Goal: Navigation & Orientation: Find specific page/section

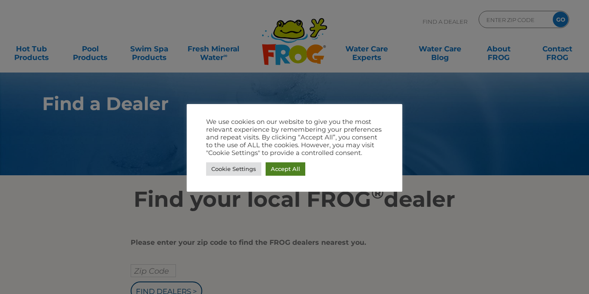
click at [284, 166] on link "Accept All" at bounding box center [286, 168] width 40 height 13
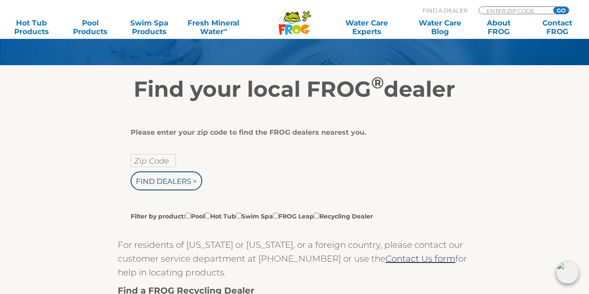
scroll to position [114, 0]
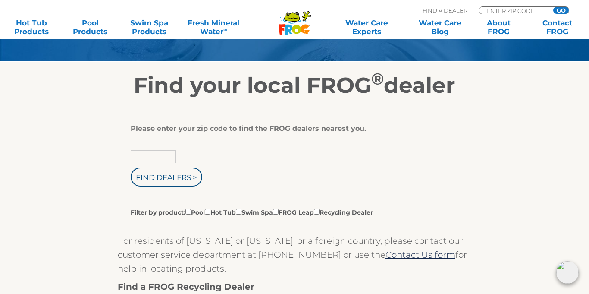
click at [153, 154] on input "text" at bounding box center [153, 156] width 45 height 13
type input "82935"
click at [131, 167] on input "Find Dealers >" at bounding box center [167, 176] width 72 height 19
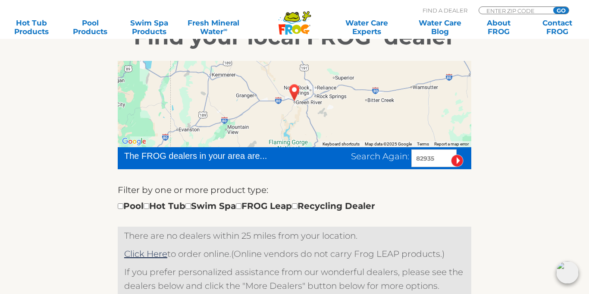
scroll to position [160, 0]
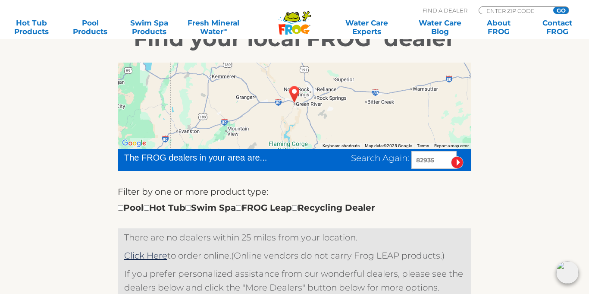
click at [293, 93] on img "GREEN RIVER, WY 82935" at bounding box center [295, 93] width 20 height 23
click at [191, 207] on input "checkbox" at bounding box center [188, 208] width 6 height 6
checkbox input "true"
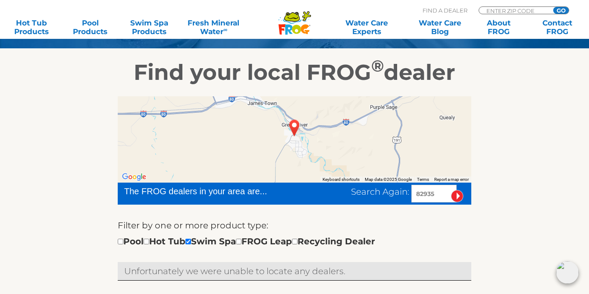
scroll to position [103, 0]
